Goal: Task Accomplishment & Management: Manage account settings

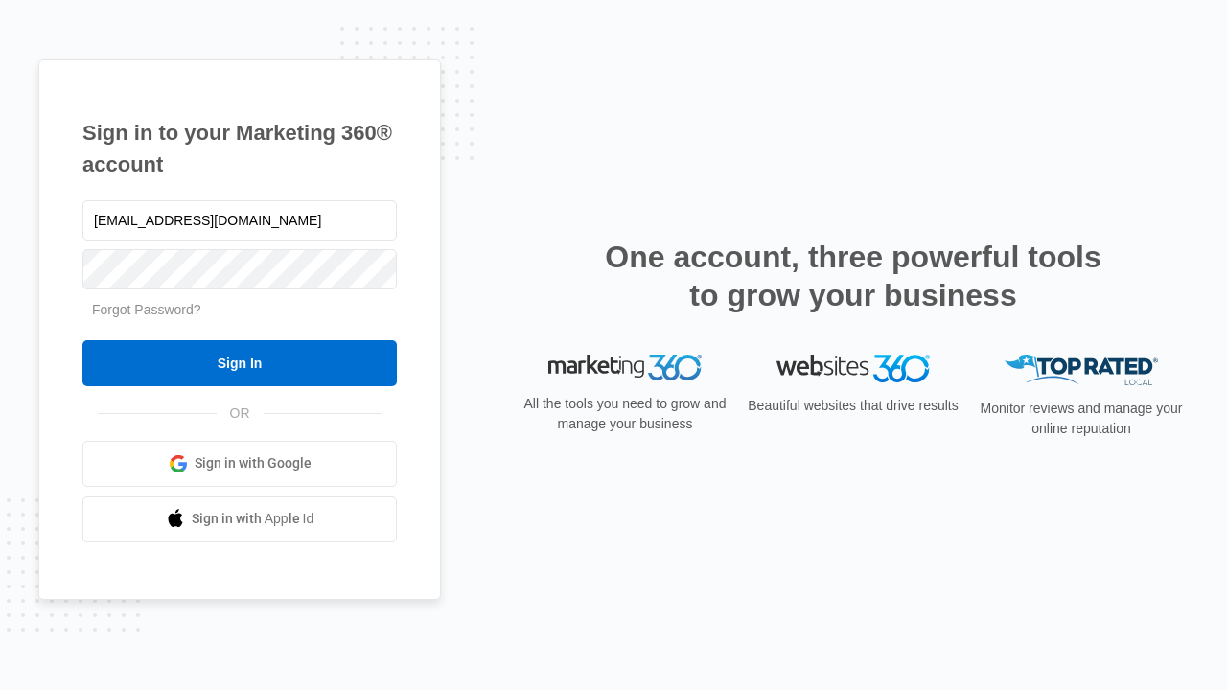
type input "dankie614@gmail.com"
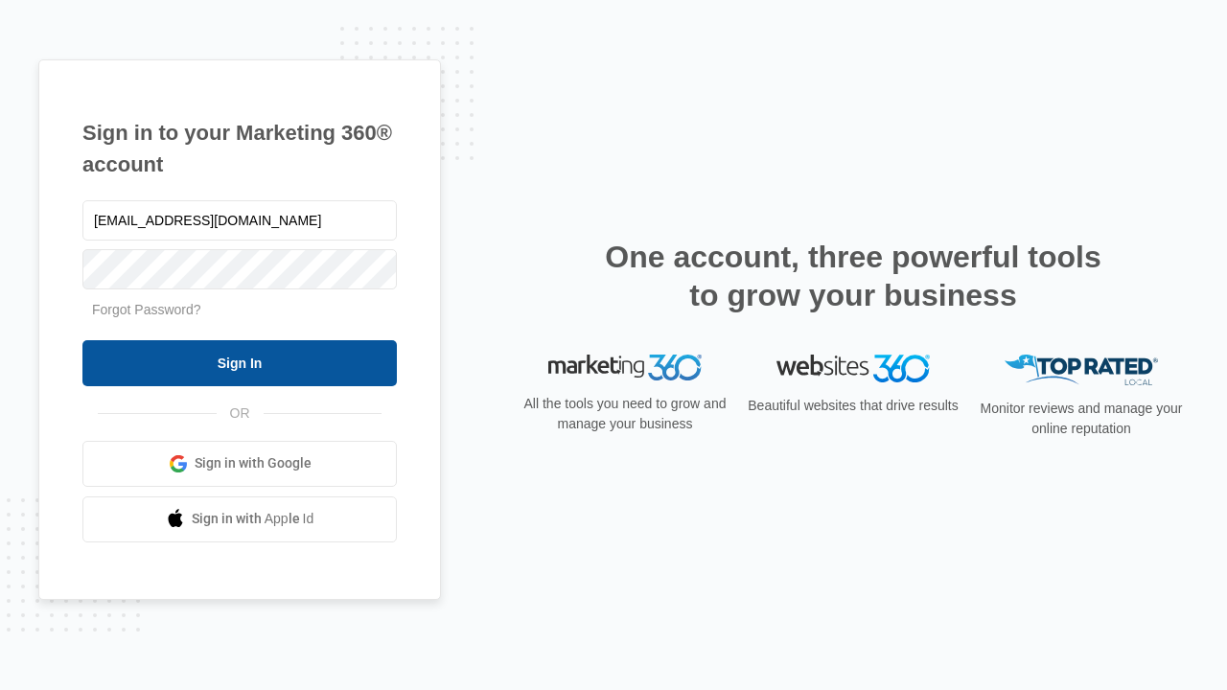
click at [240, 362] on input "Sign In" at bounding box center [239, 363] width 314 height 46
